Goal: Information Seeking & Learning: Learn about a topic

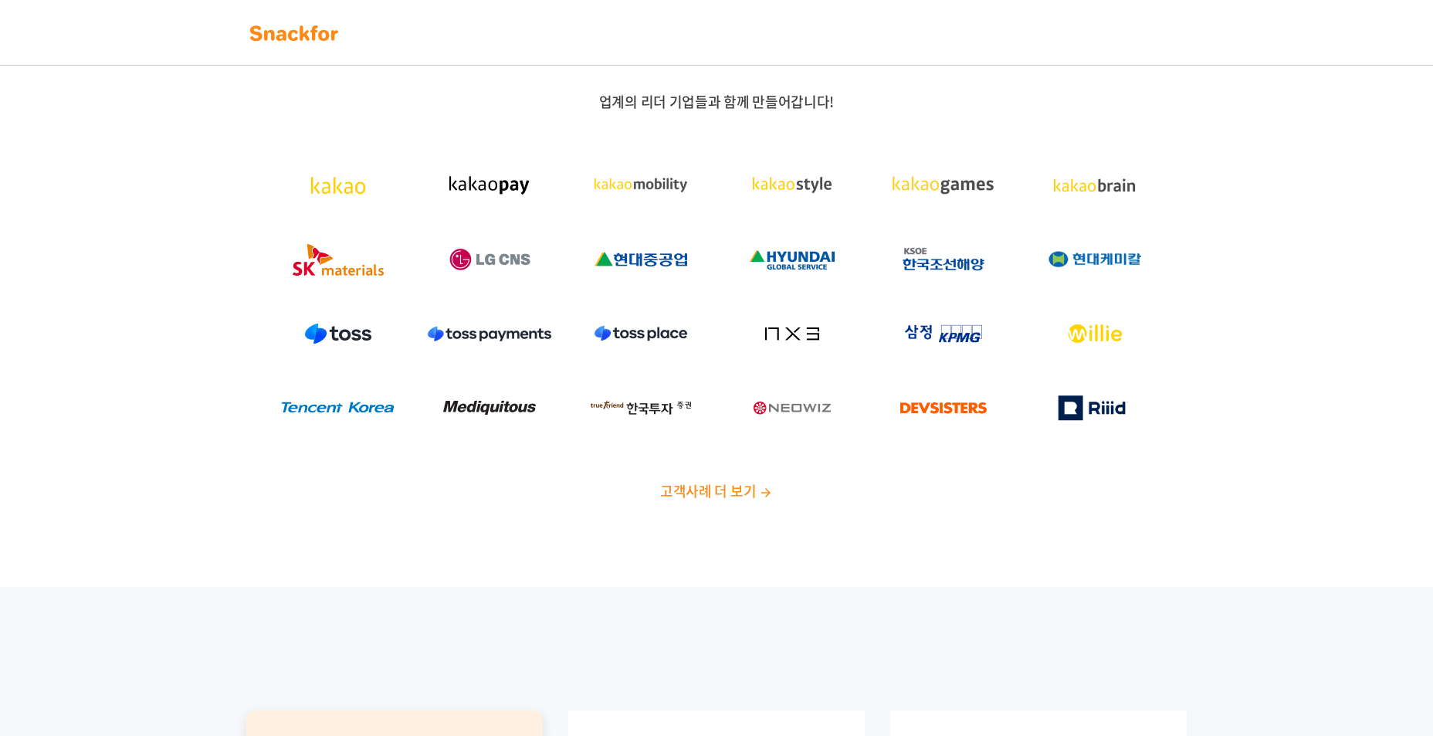
click at [735, 496] on span "고객사례 더 보기" at bounding box center [708, 490] width 96 height 21
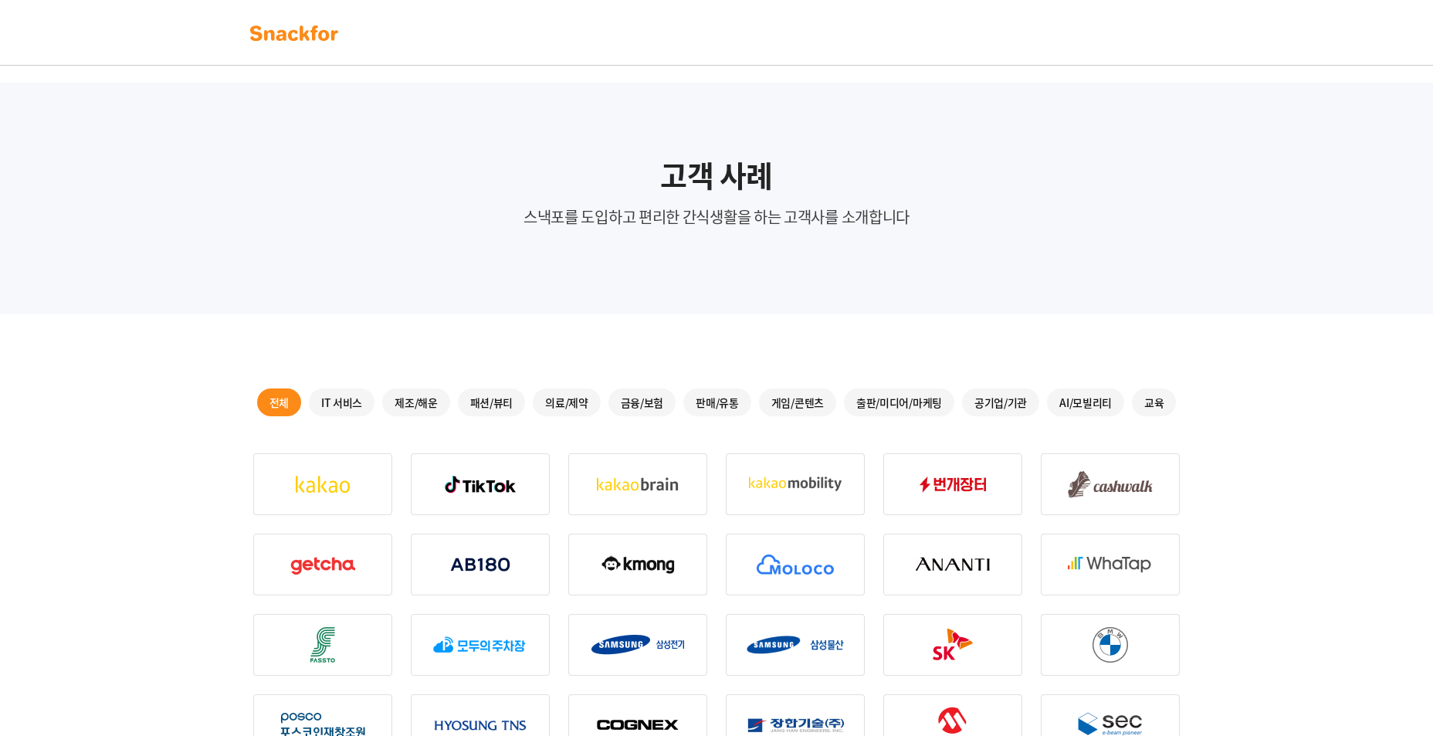
click at [280, 32] on img at bounding box center [294, 33] width 97 height 25
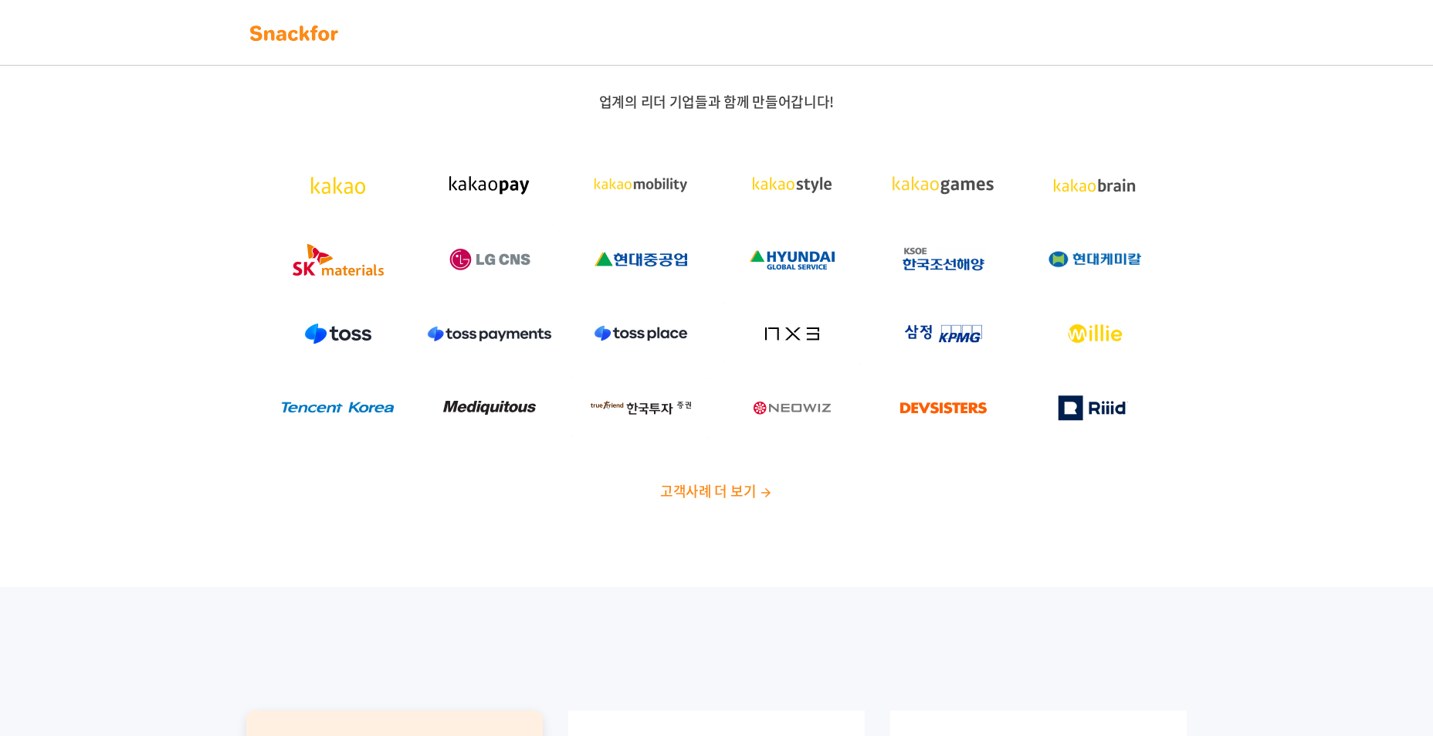
click at [712, 494] on span "고객사례 더 보기" at bounding box center [708, 490] width 96 height 21
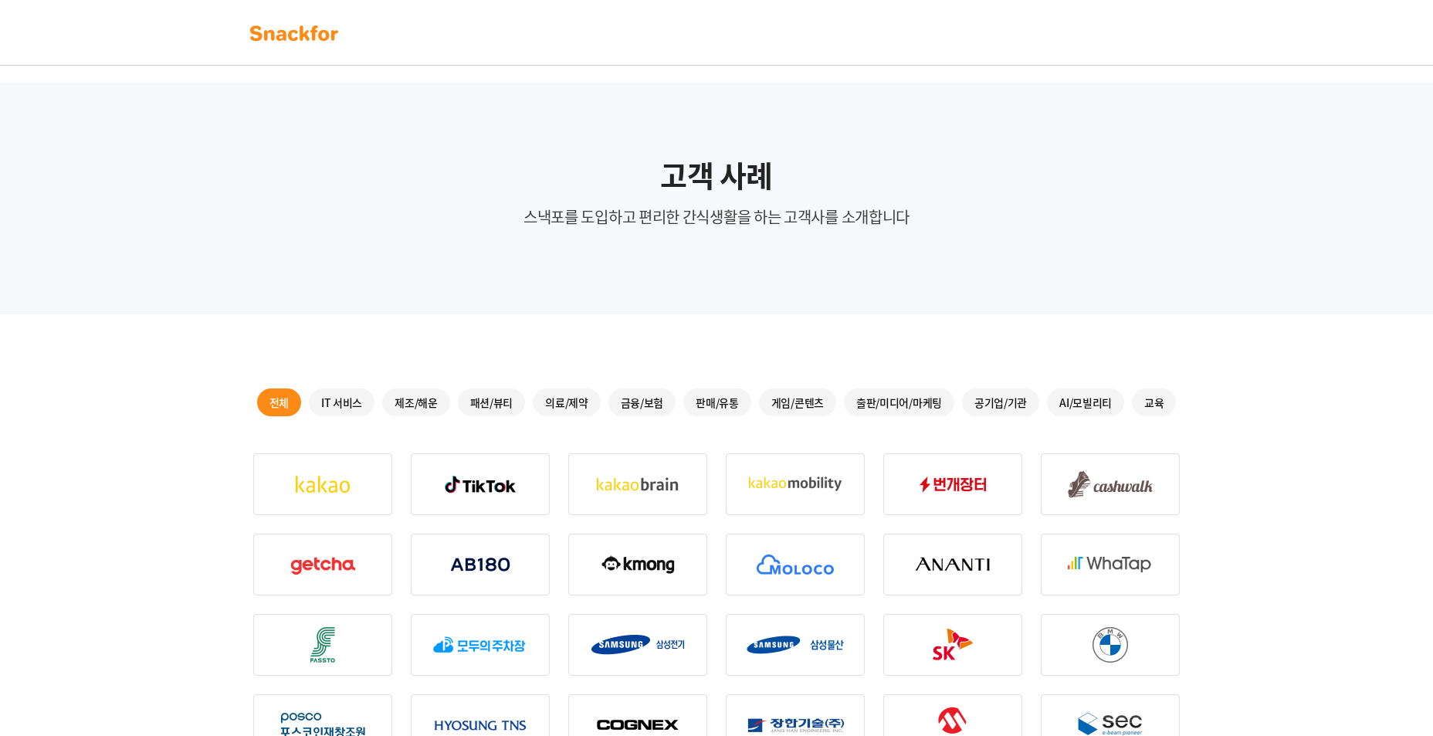
click at [1155, 404] on div "교육" at bounding box center [1154, 402] width 44 height 28
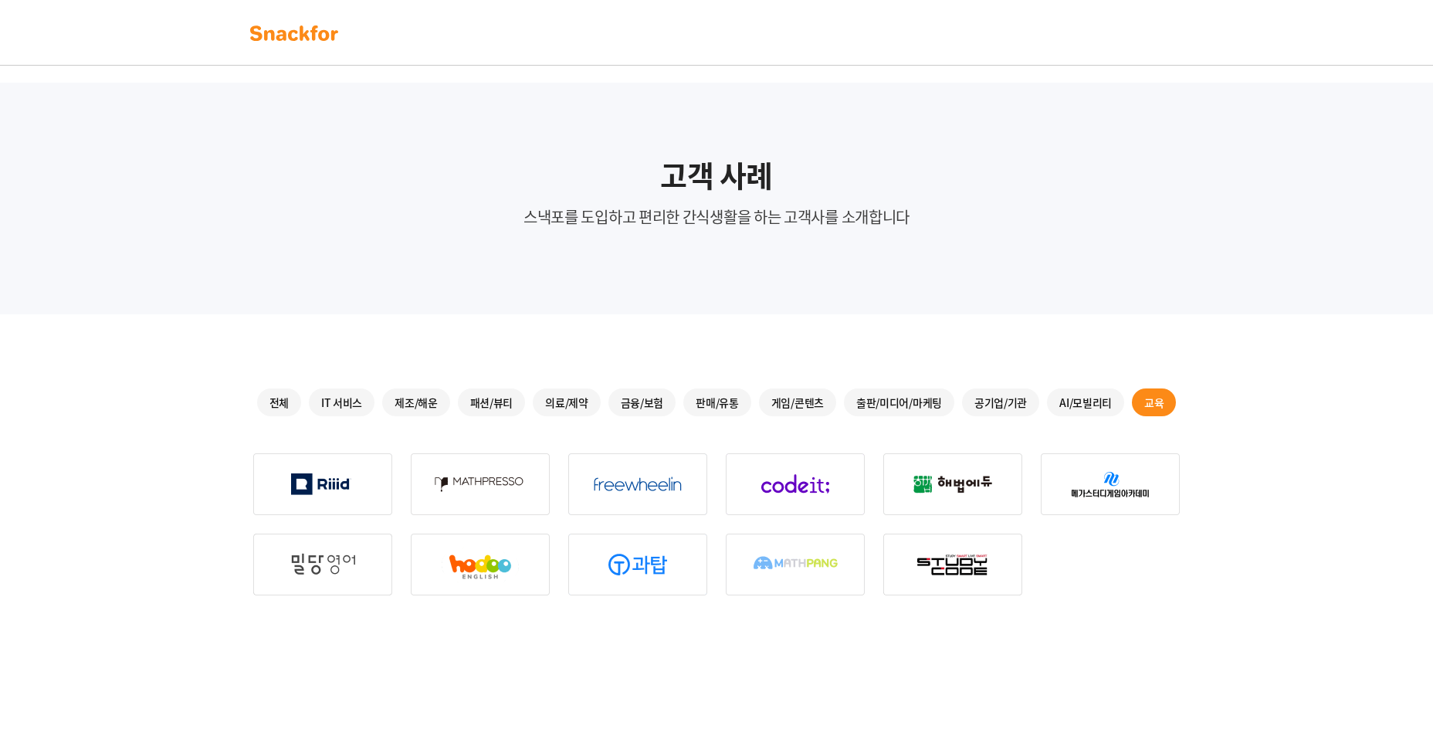
click at [1096, 405] on div "AI/모빌리티" at bounding box center [1085, 402] width 77 height 28
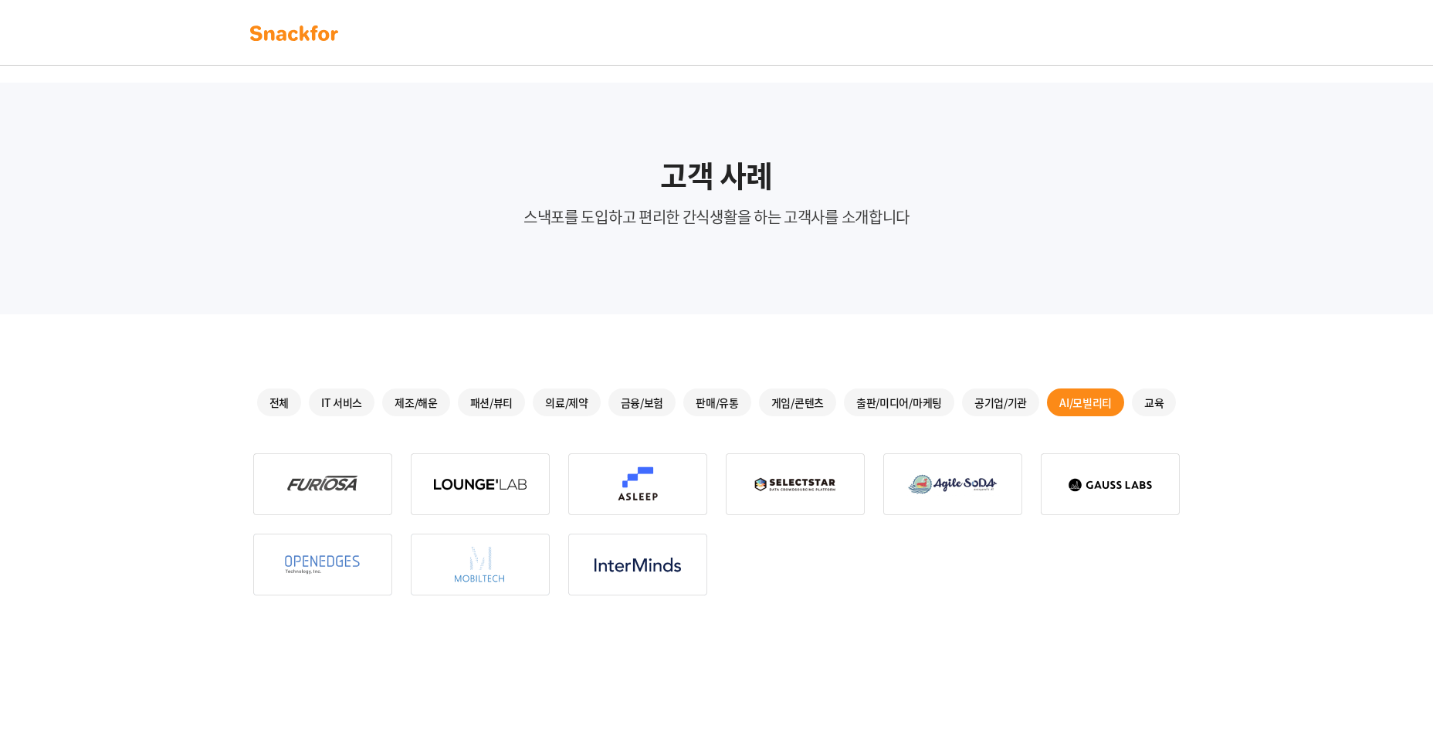
click at [975, 411] on div "공기업/기관" at bounding box center [1000, 402] width 77 height 28
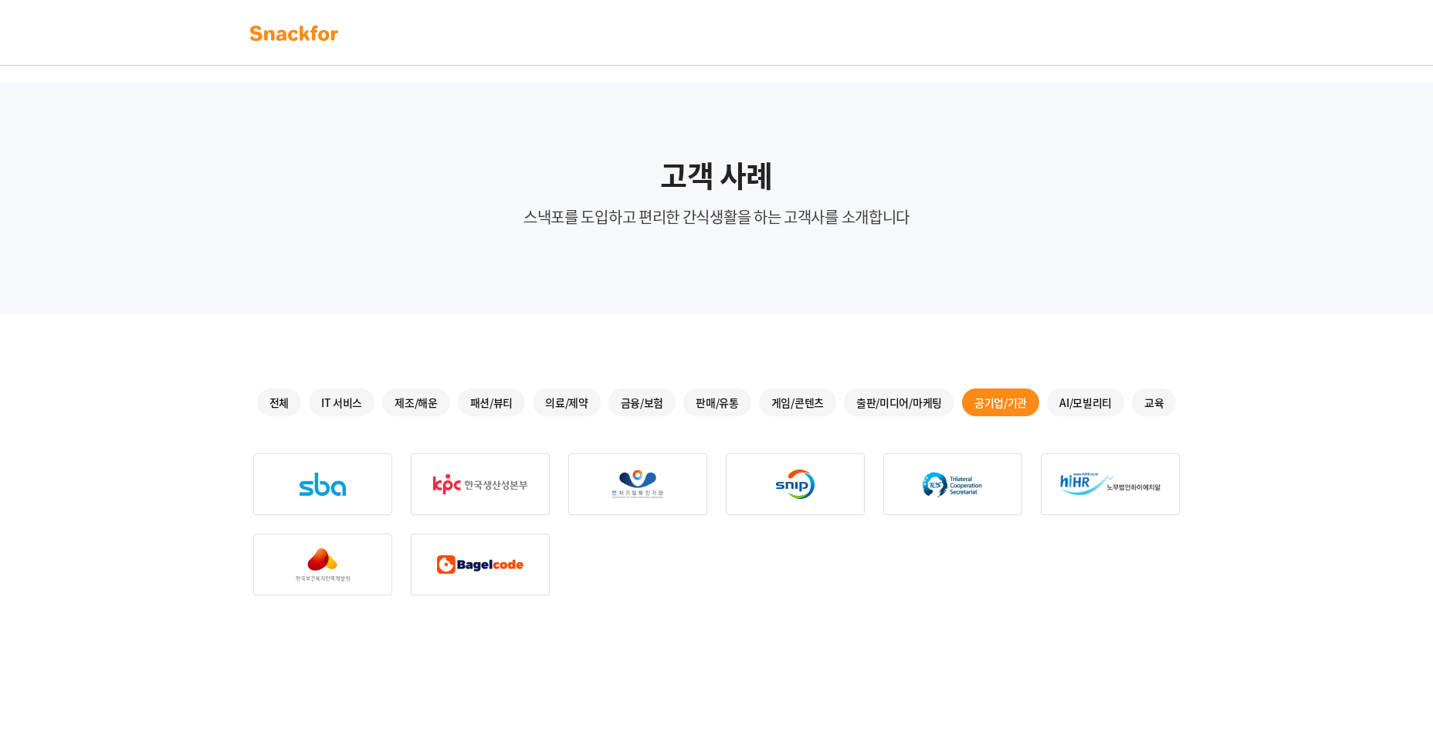
click at [748, 413] on div "전체 IT 서비스 제조/해운 패션/뷰티 의료/제약 금융/보험 판매/유통 게임/콘텐츠 출판/미디어/마케팅 공기업/기관 AI/모빌리티 교육" at bounding box center [716, 402] width 927 height 28
click at [474, 417] on div "전체 IT 서비스 제조/해운 패션/뷰티 의료/제약 금융/보험 판매/유통 게임/콘텐츠 출판/미디어/마케팅 공기업/기관 AI/모빌리티 교육" at bounding box center [717, 700] width 976 height 772
click at [476, 408] on div "패션/뷰티" at bounding box center [492, 402] width 68 height 28
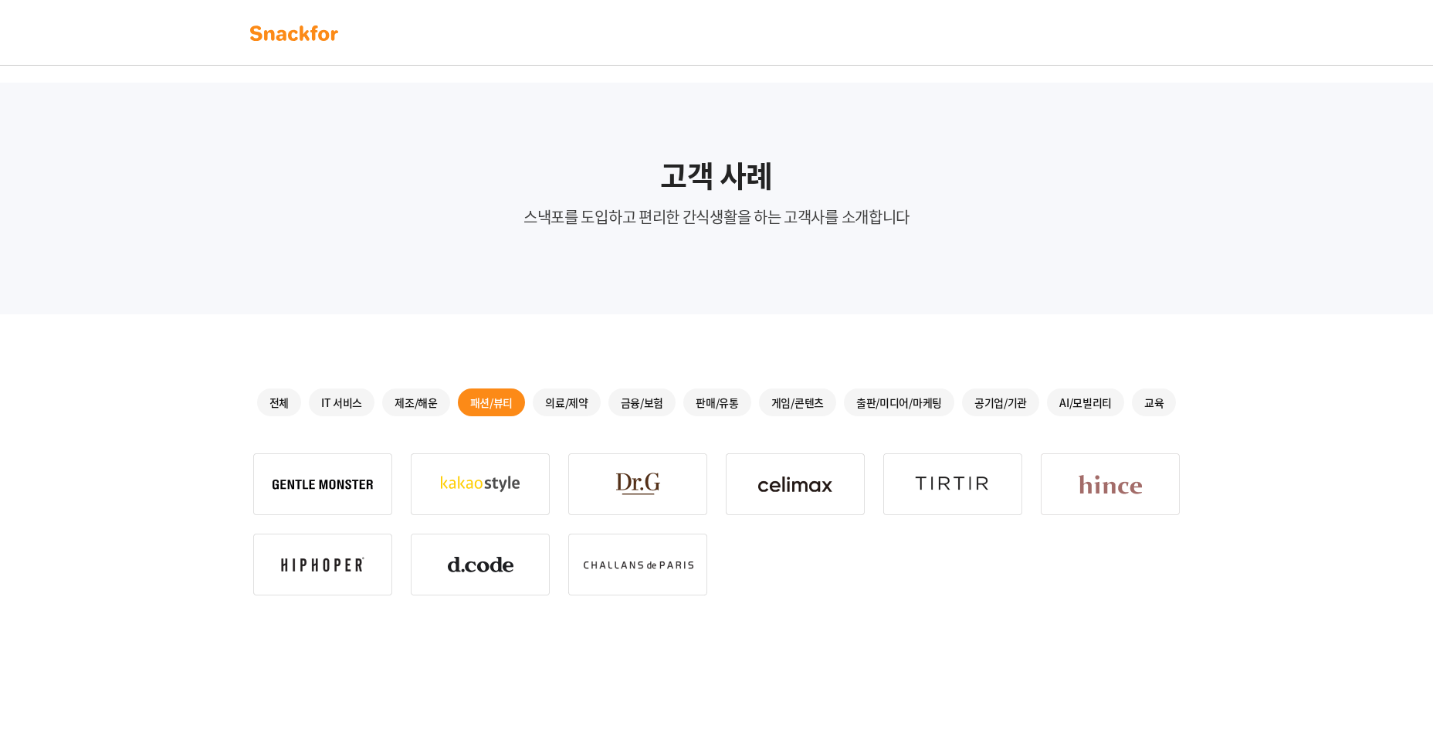
click at [416, 405] on div "제조/해운" at bounding box center [416, 402] width 68 height 28
